Goal: Information Seeking & Learning: Learn about a topic

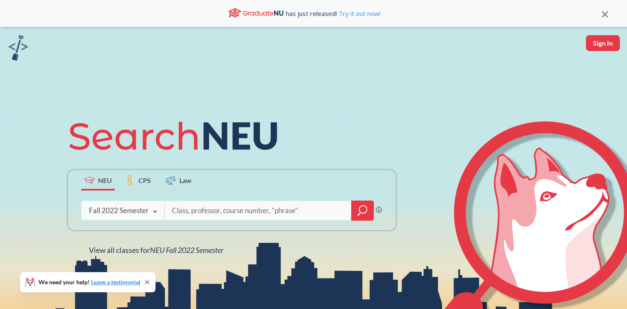
click at [142, 211] on div "Fall 2022 Semester" at bounding box center [119, 210] width 60 height 9
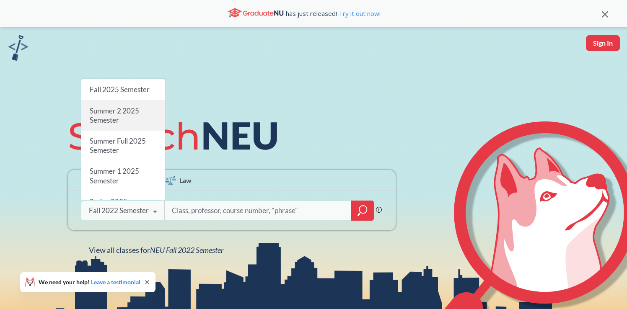
click at [137, 120] on div "Summer 2 2025 Semester" at bounding box center [123, 116] width 84 height 30
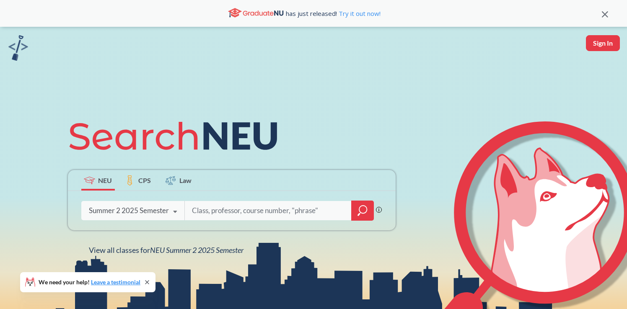
click at [219, 214] on input "search" at bounding box center [268, 211] width 154 height 18
click at [366, 214] on icon "magnifying glass" at bounding box center [362, 211] width 10 height 12
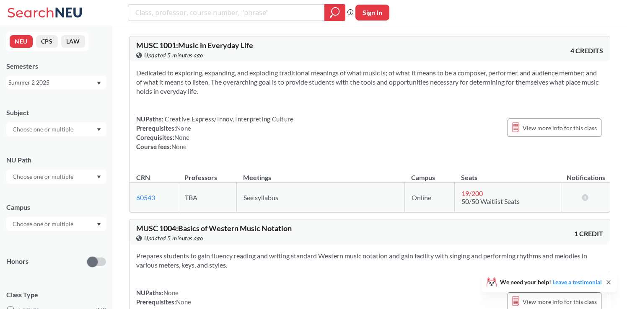
click at [81, 174] on div at bounding box center [56, 177] width 100 height 14
click at [55, 221] on span "Interpreting Culture" at bounding box center [38, 224] width 54 height 9
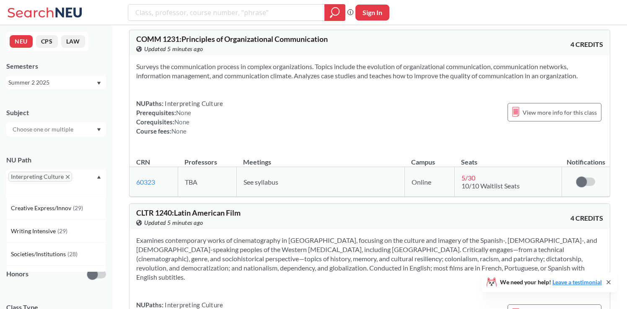
scroll to position [1339, 0]
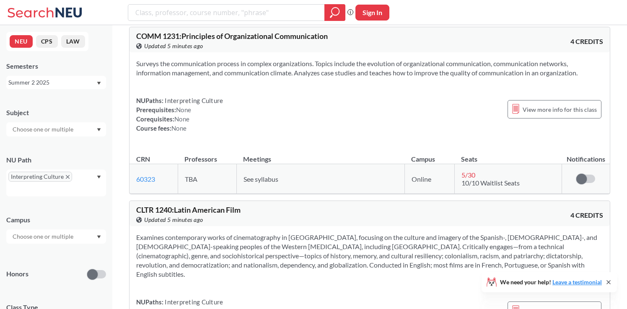
click at [270, 183] on span "See syllabus" at bounding box center [260, 179] width 35 height 8
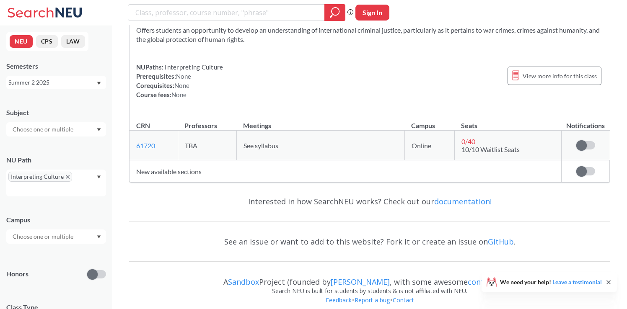
scroll to position [3273, 0]
